Goal: Information Seeking & Learning: Learn about a topic

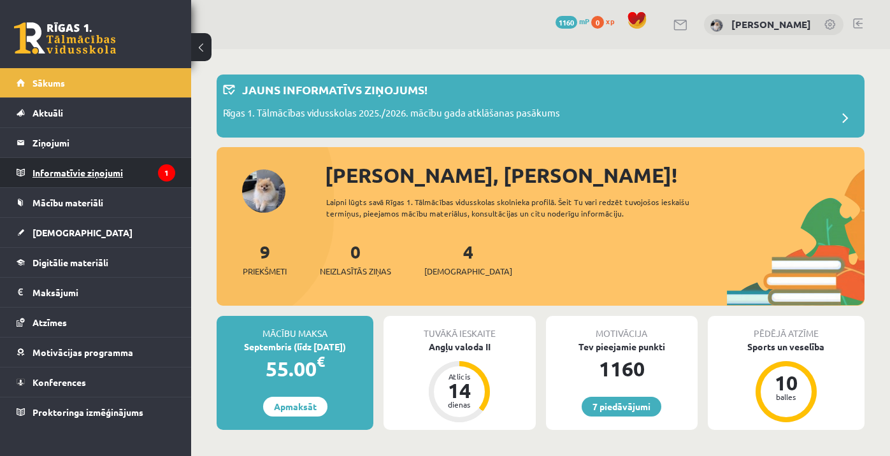
click at [138, 175] on legend "Informatīvie ziņojumi 1" at bounding box center [103, 172] width 143 height 29
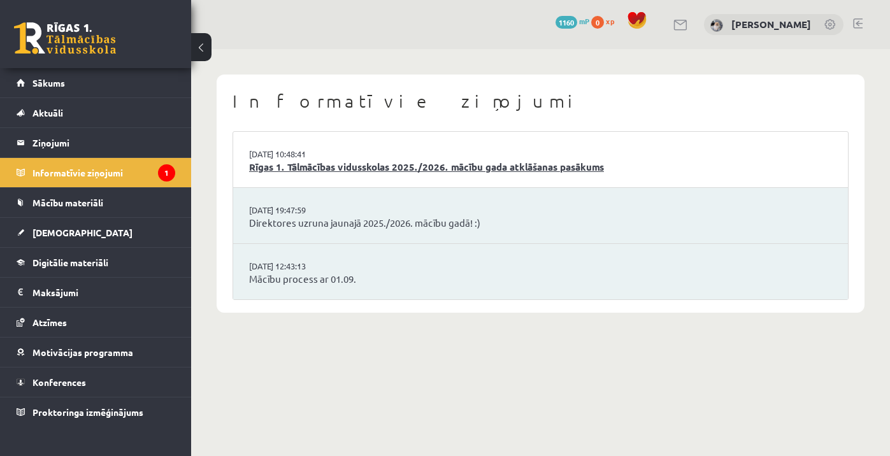
click at [354, 166] on link "Rīgas 1. Tālmācības vidusskolas 2025./2026. mācību gada atklāšanas pasākums" at bounding box center [540, 167] width 583 height 15
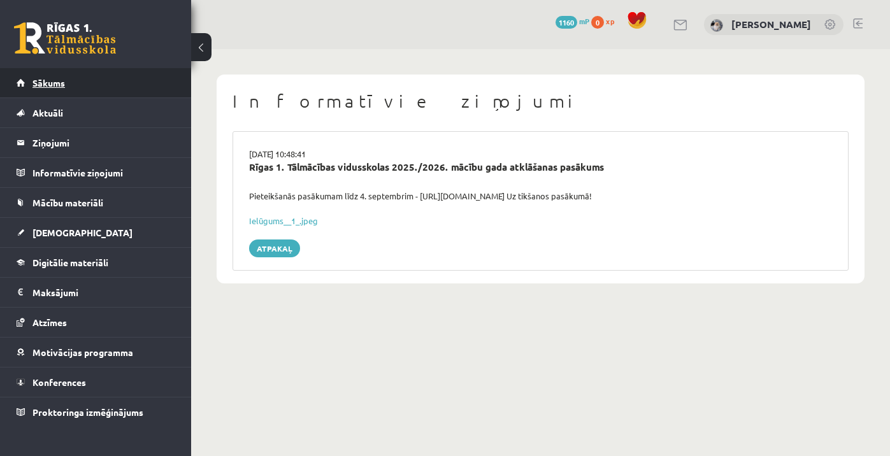
click at [120, 84] on link "Sākums" at bounding box center [96, 82] width 159 height 29
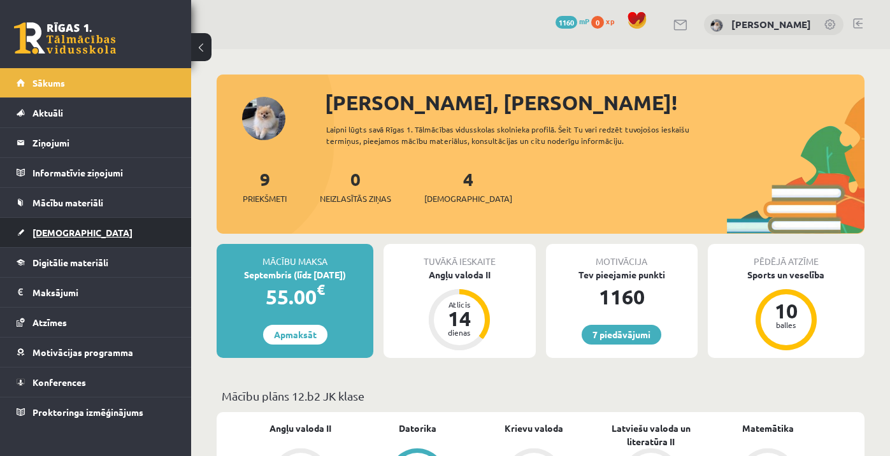
click at [57, 233] on span "[DEMOGRAPHIC_DATA]" at bounding box center [82, 232] width 100 height 11
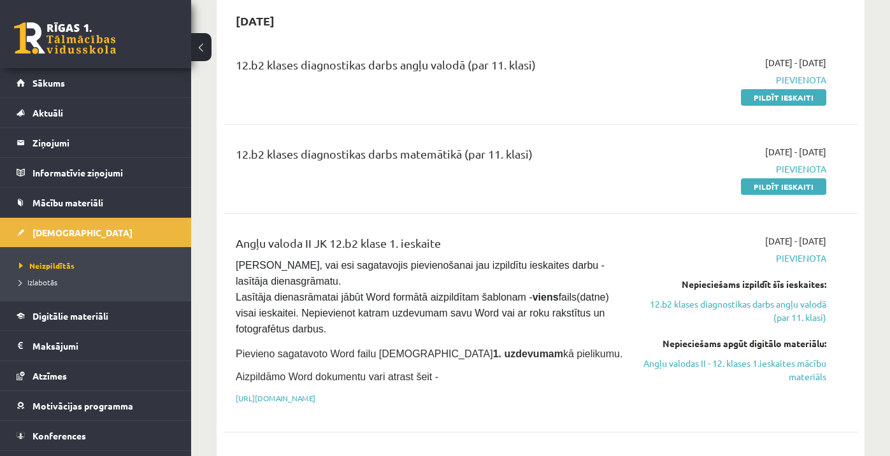
scroll to position [128, 0]
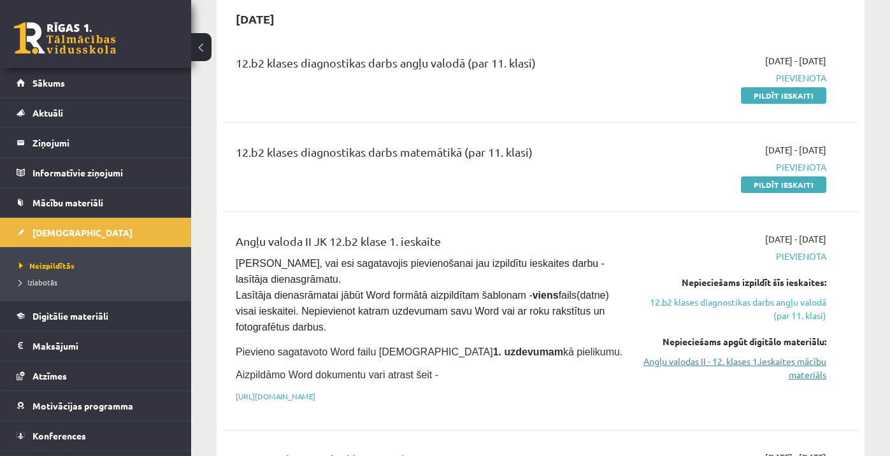
click at [714, 367] on link "Angļu valodas II - 12. klases 1.ieskaites mācību materiāls" at bounding box center [734, 368] width 184 height 27
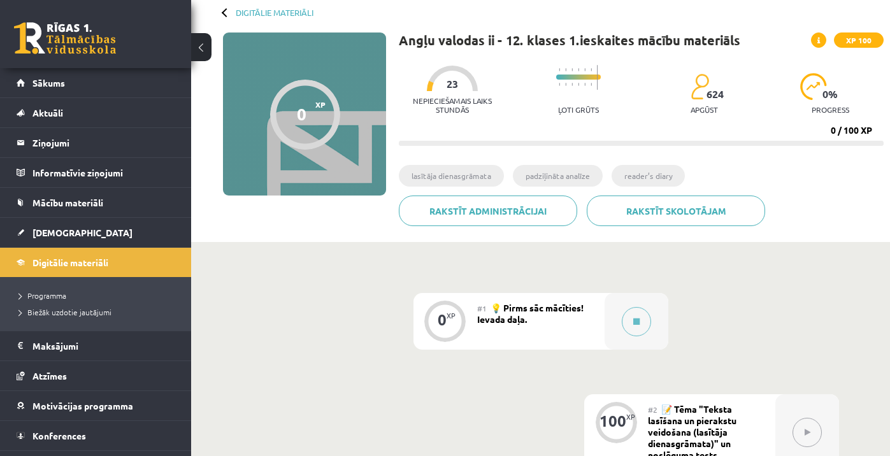
scroll to position [58, 0]
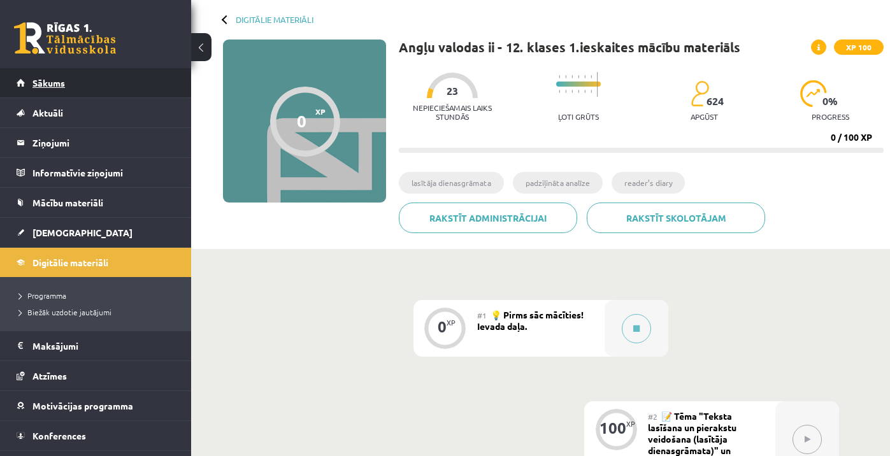
click at [60, 81] on span "Sākums" at bounding box center [48, 82] width 32 height 11
